Goal: Task Accomplishment & Management: Manage account settings

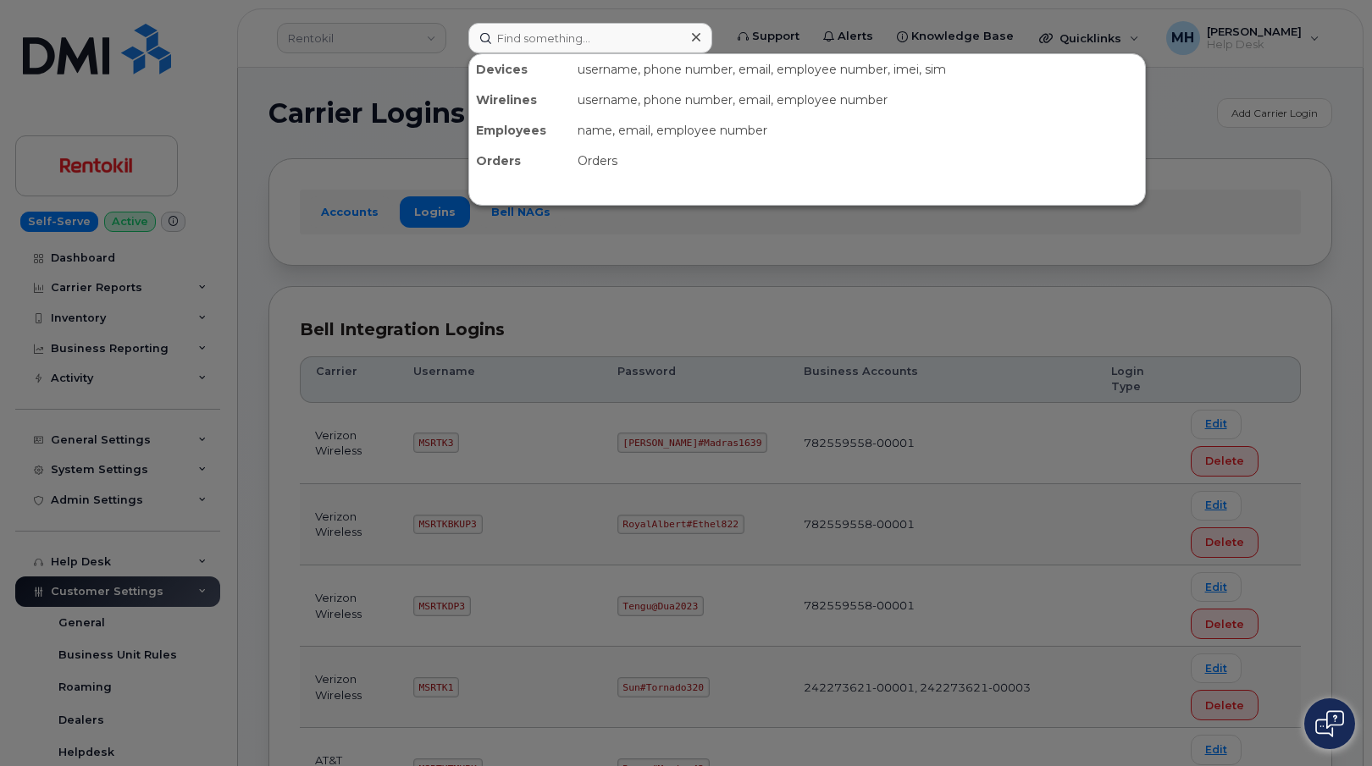
click at [663, 39] on input at bounding box center [590, 38] width 244 height 30
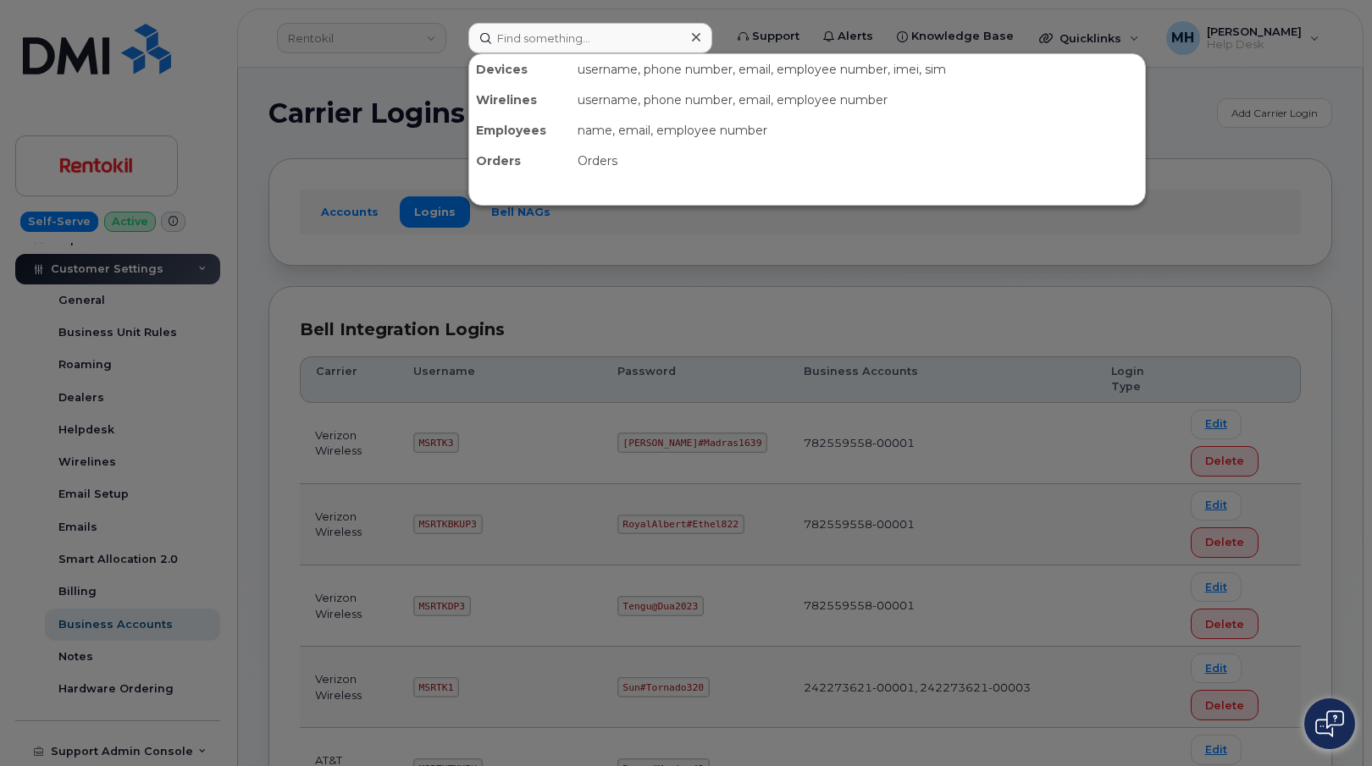
click at [103, 452] on div at bounding box center [686, 383] width 1372 height 766
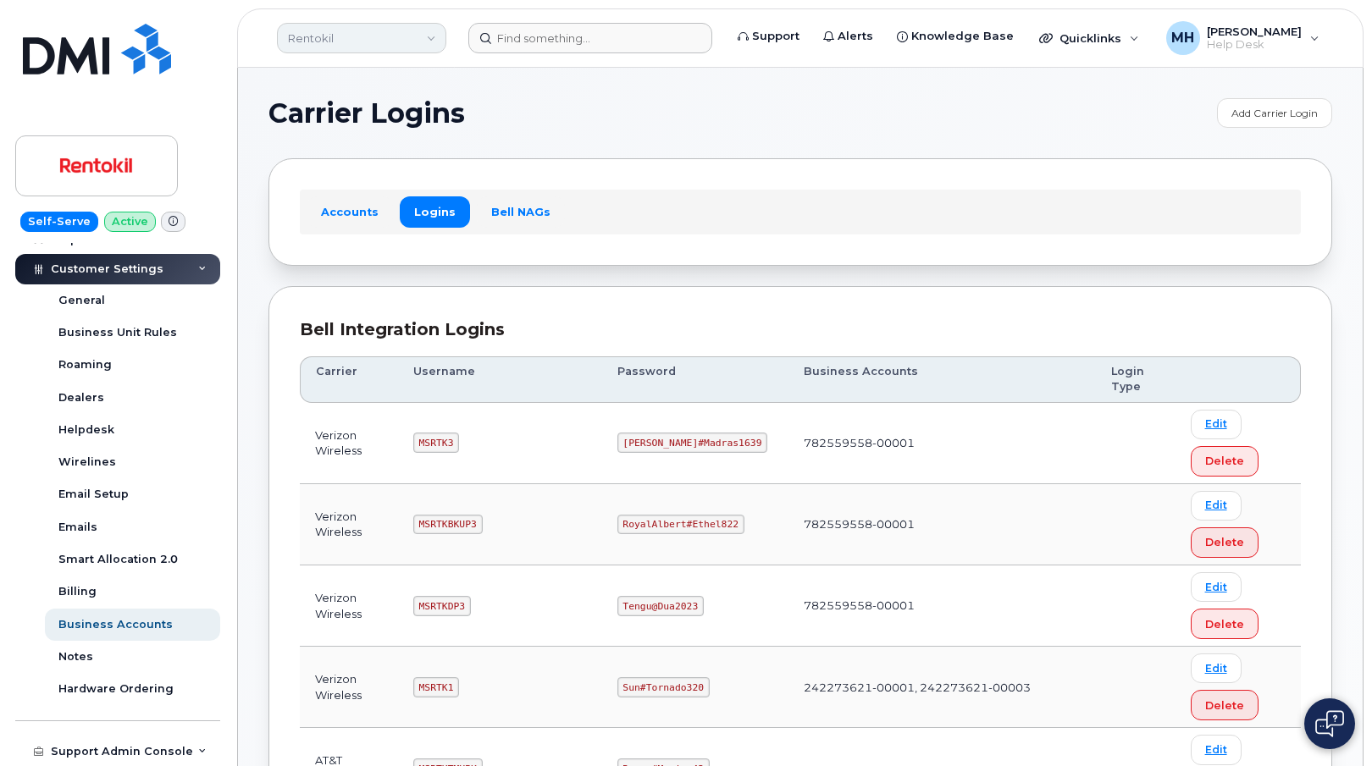
click at [357, 39] on link "Rentokil" at bounding box center [361, 38] width 169 height 30
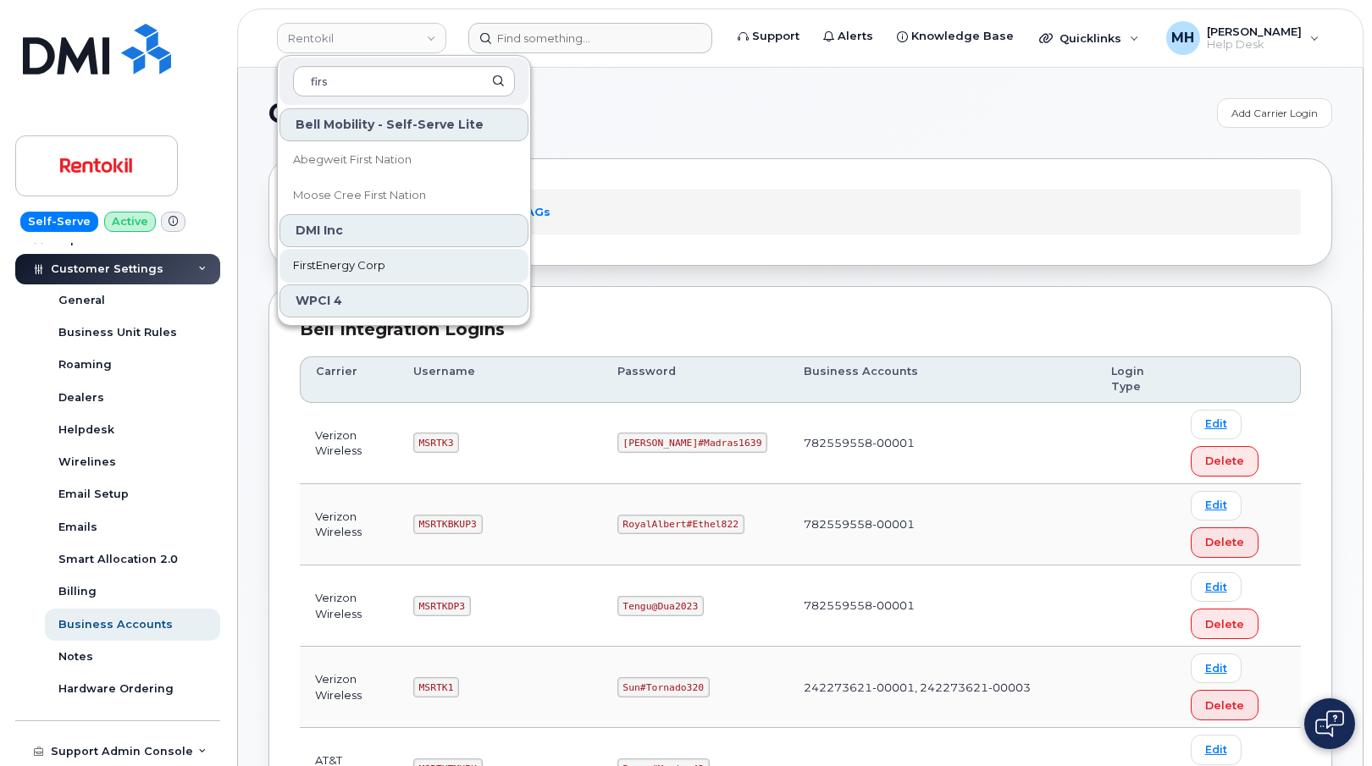
type input "firs"
click at [346, 258] on span "FirstEnergy Corp" at bounding box center [339, 265] width 92 height 17
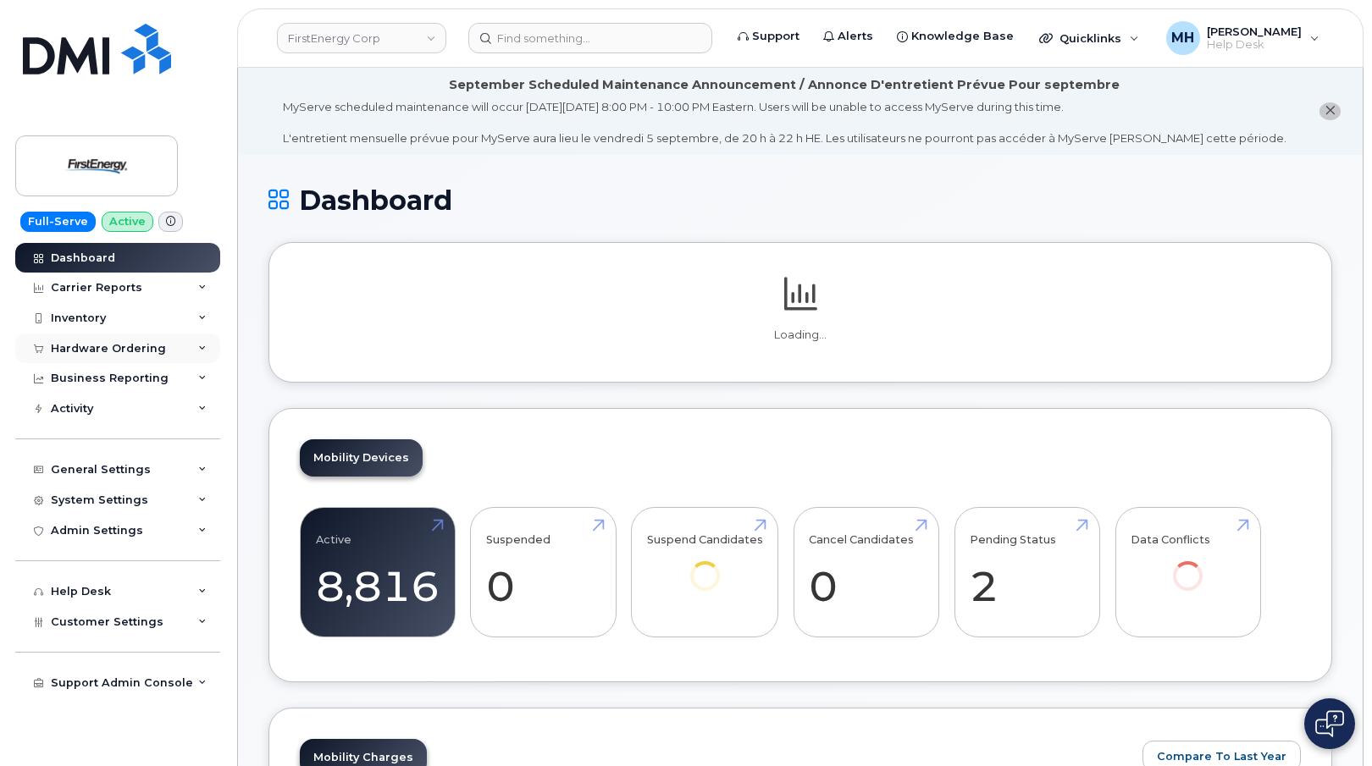
click at [146, 355] on div "Hardware Ordering" at bounding box center [108, 349] width 115 height 14
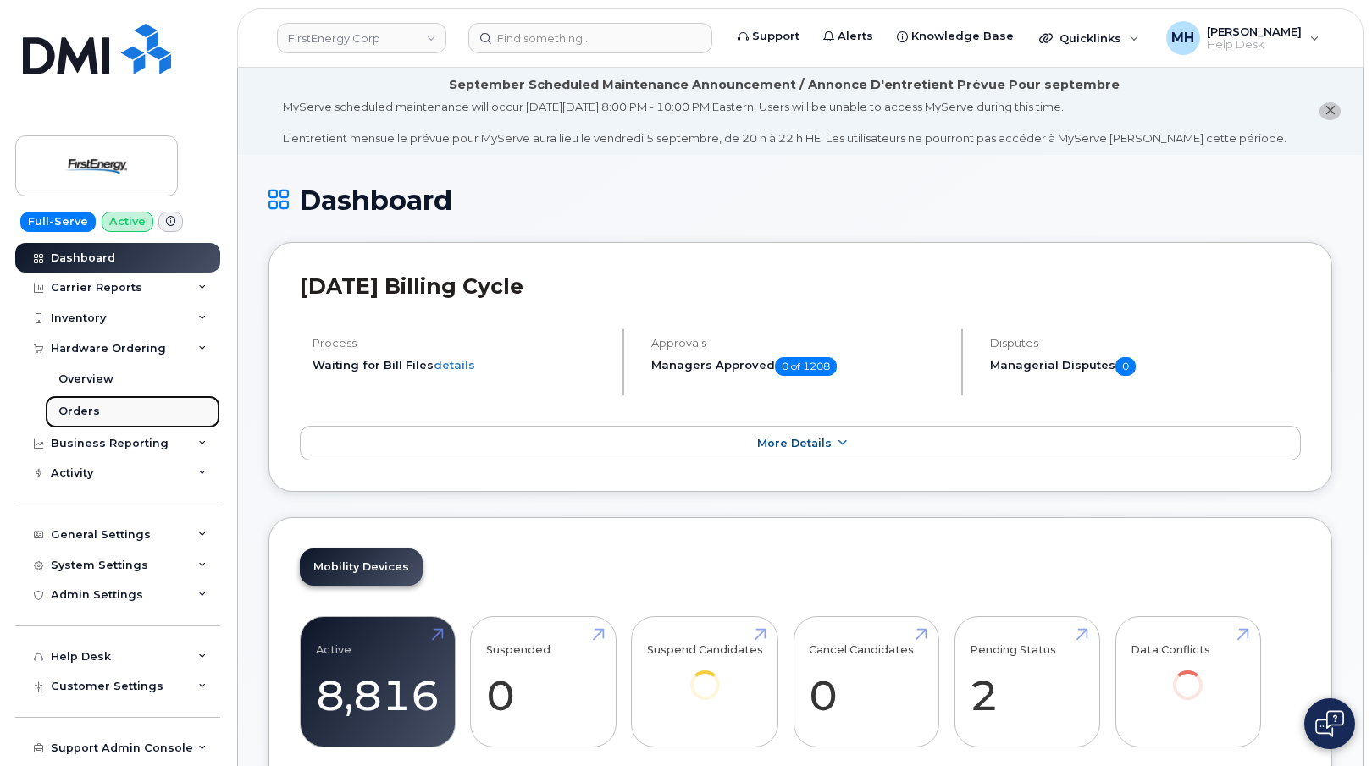
click at [111, 412] on link "Orders" at bounding box center [132, 412] width 175 height 32
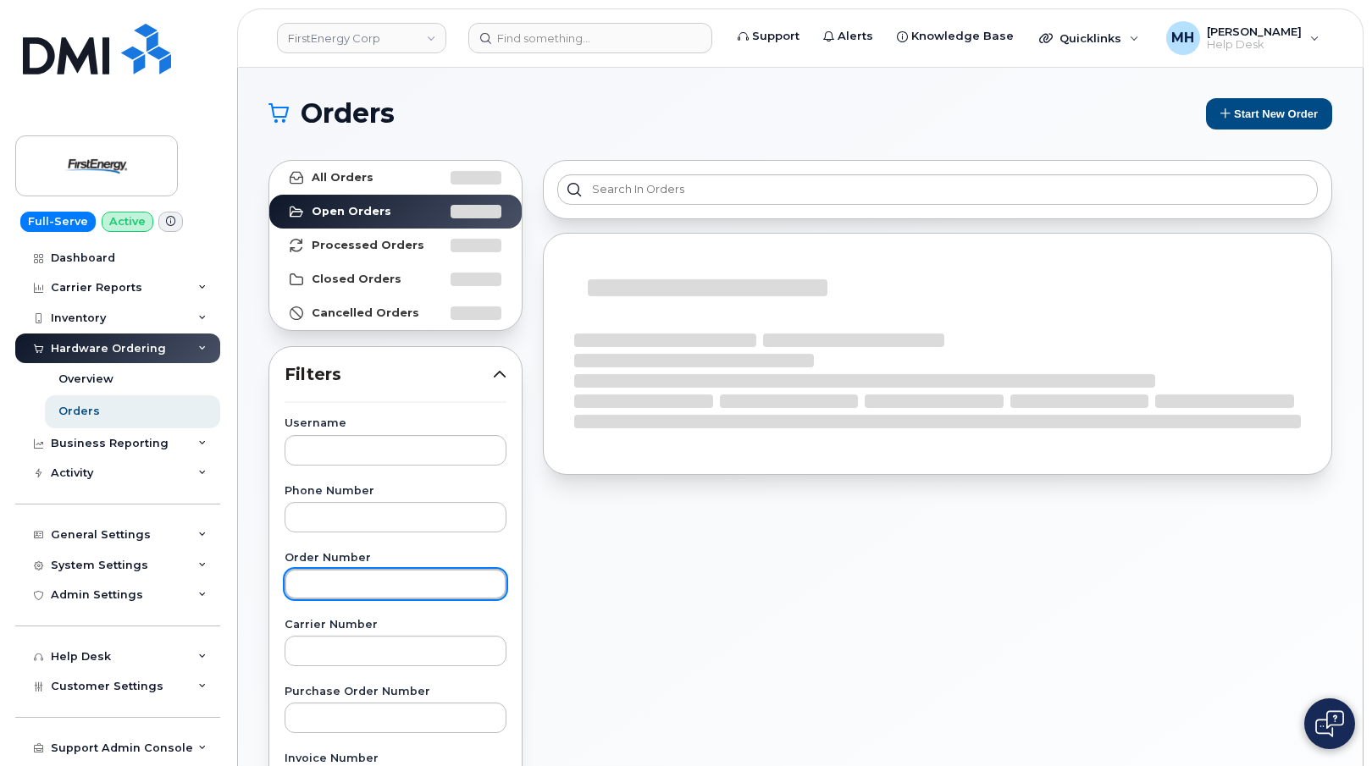
click at [350, 593] on input "text" at bounding box center [396, 584] width 222 height 30
paste input "299088"
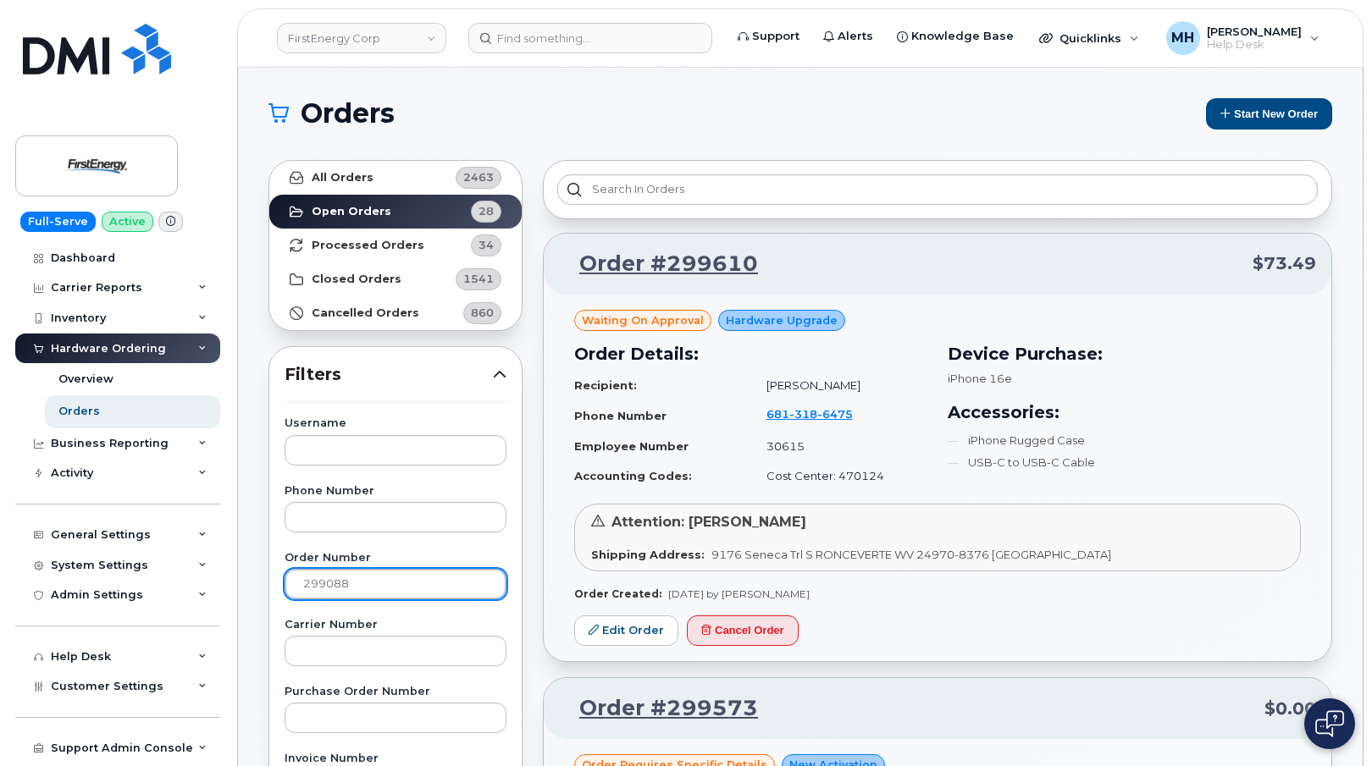
type input "299088"
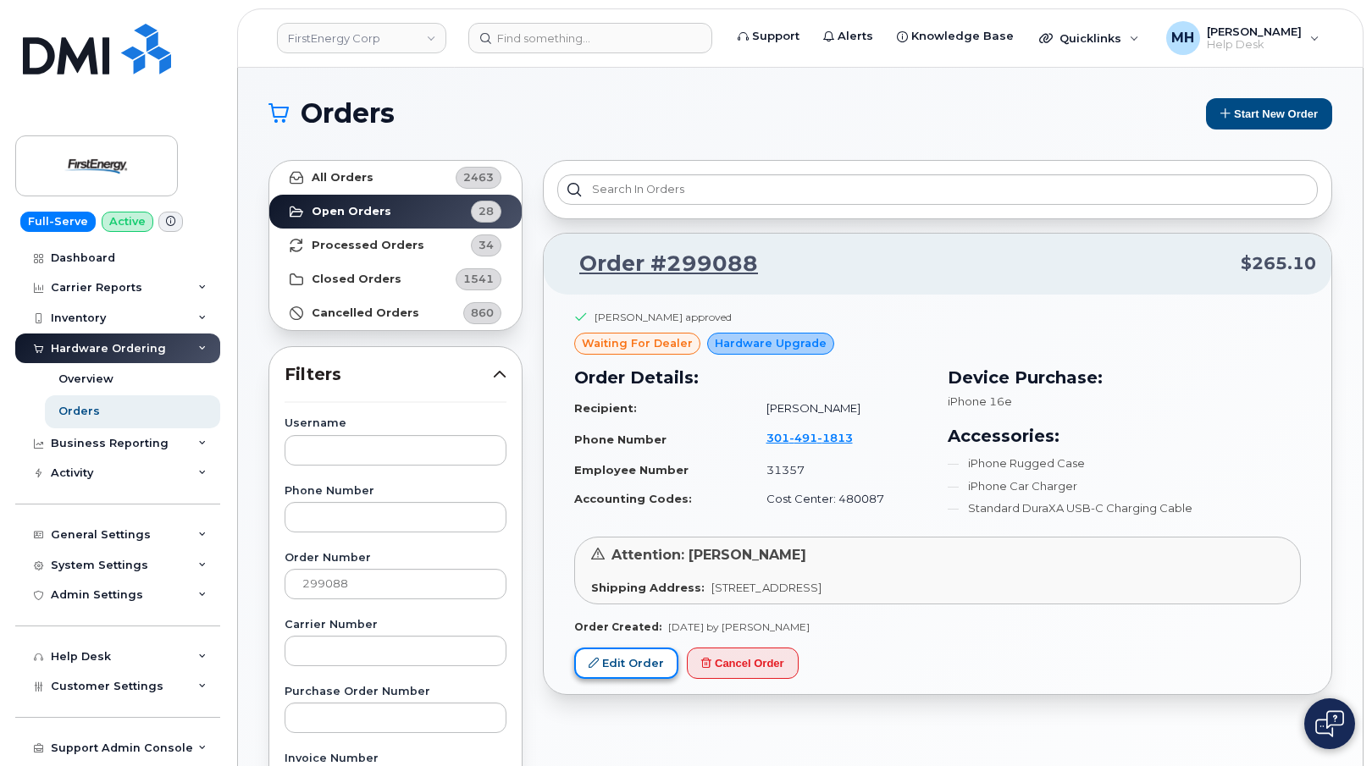
click at [637, 655] on link "Edit Order" at bounding box center [626, 663] width 104 height 31
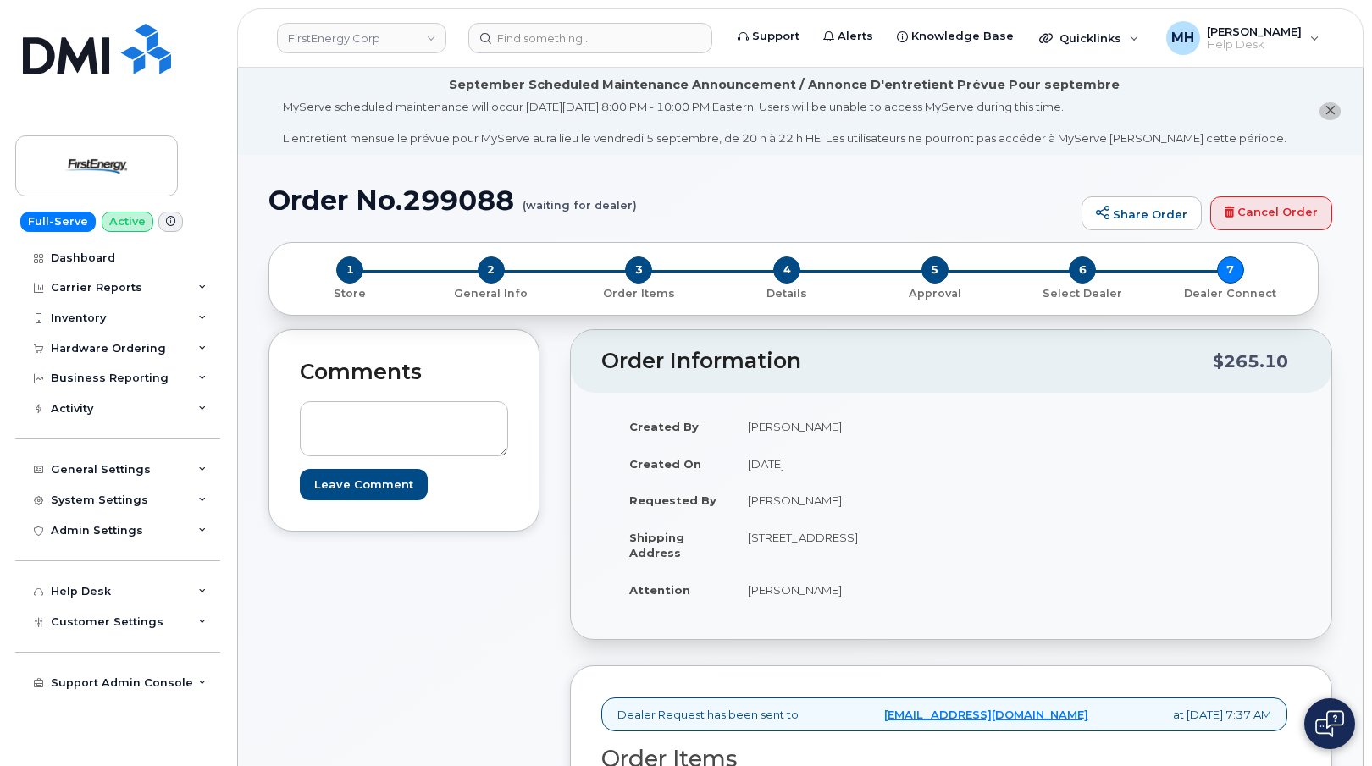
click at [798, 279] on div "4 Details" at bounding box center [787, 279] width 148 height 45
click at [789, 274] on span "4" at bounding box center [786, 270] width 27 height 27
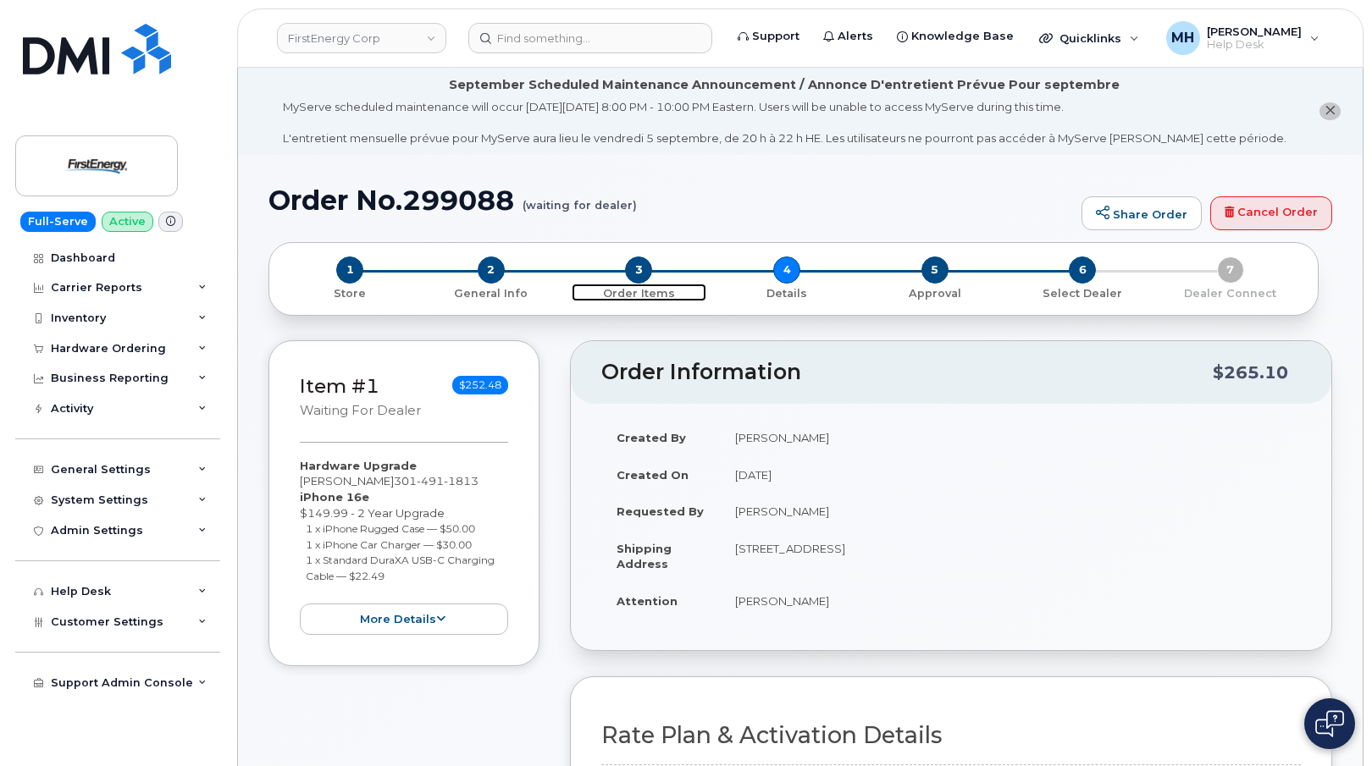
click at [630, 278] on span "3" at bounding box center [638, 270] width 27 height 27
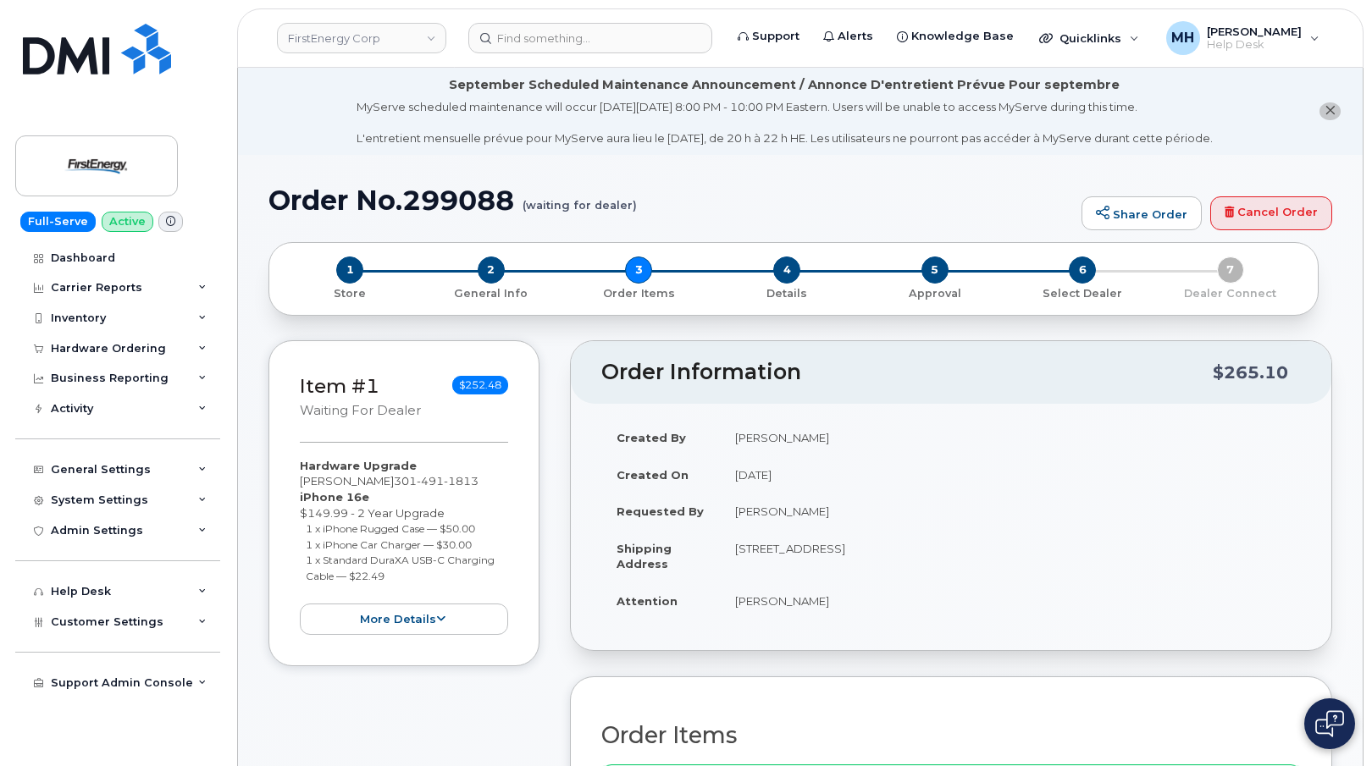
click at [506, 282] on div "2 General Info" at bounding box center [492, 279] width 148 height 45
click at [498, 274] on span "2" at bounding box center [491, 270] width 27 height 27
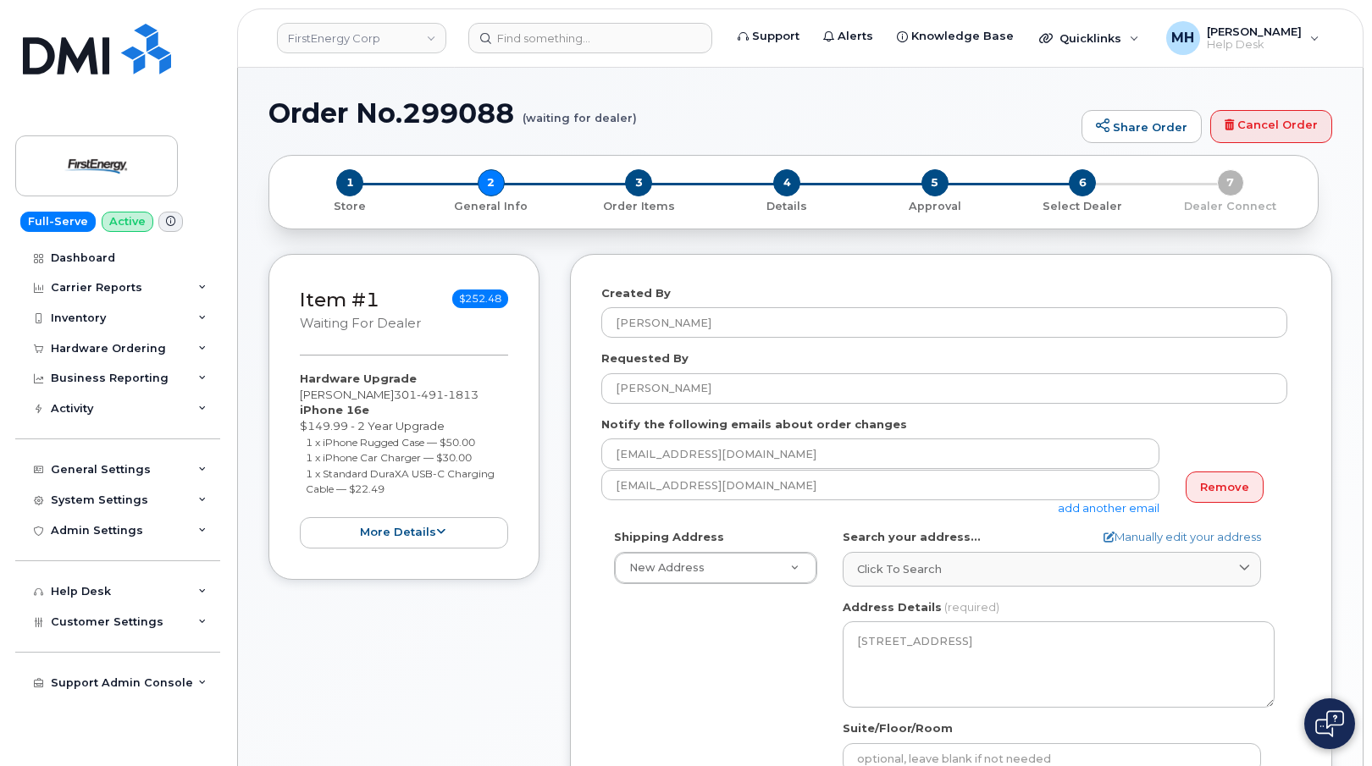
select select
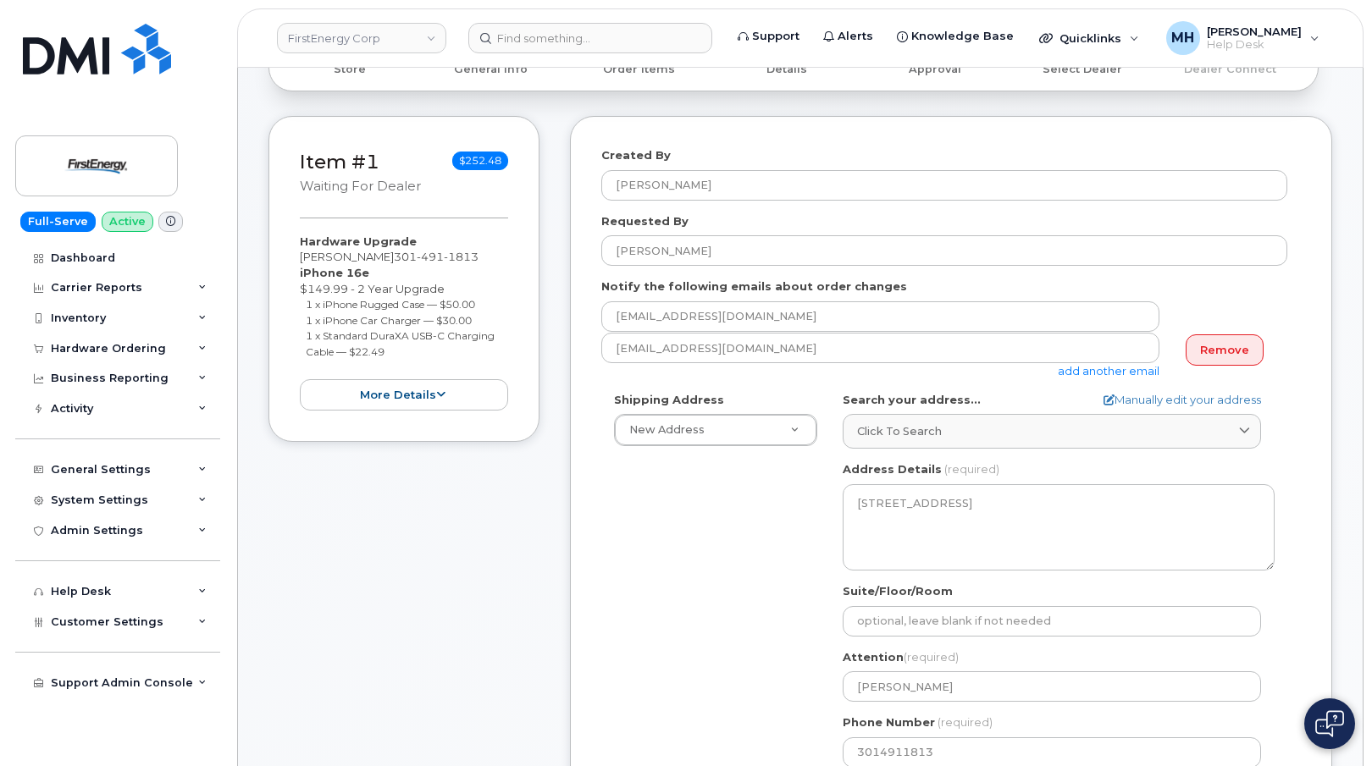
scroll to position [400, 0]
